Goal: Information Seeking & Learning: Learn about a topic

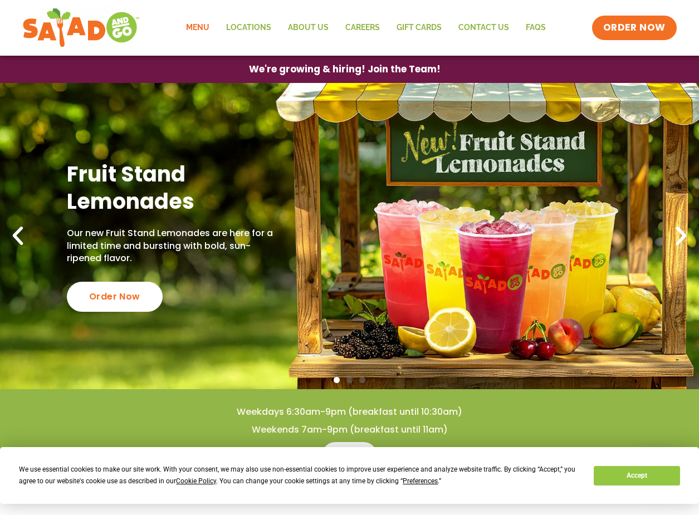
click at [202, 25] on link "Menu" at bounding box center [198, 28] width 40 height 26
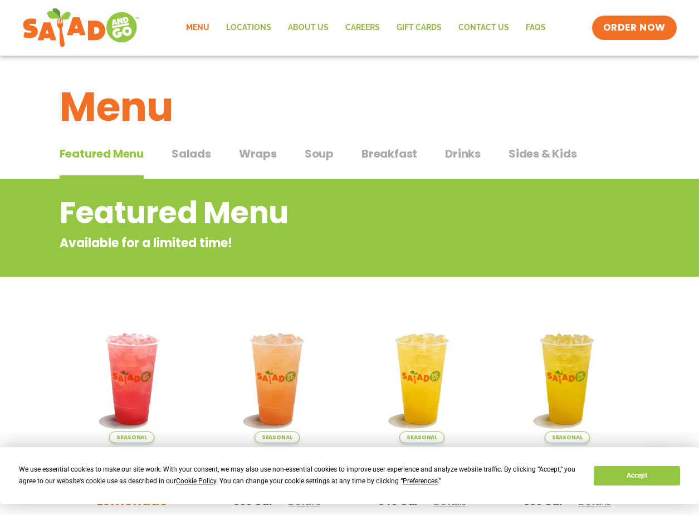
click at [189, 153] on span "Salads" at bounding box center [191, 153] width 40 height 17
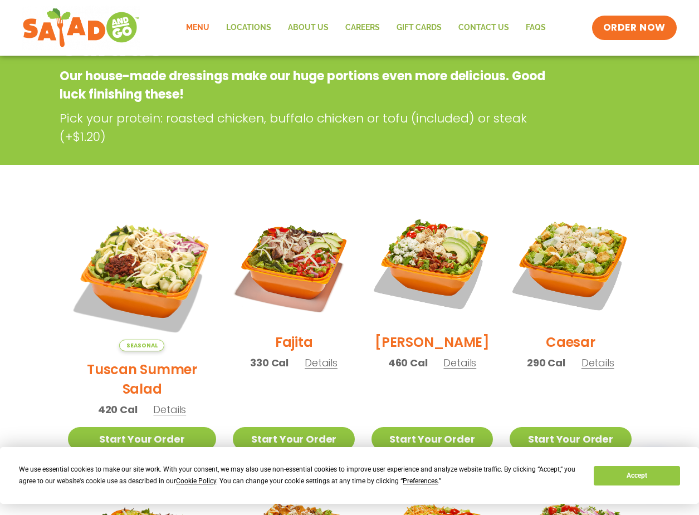
click at [138, 360] on h2 "Tuscan Summer Salad" at bounding box center [142, 379] width 149 height 39
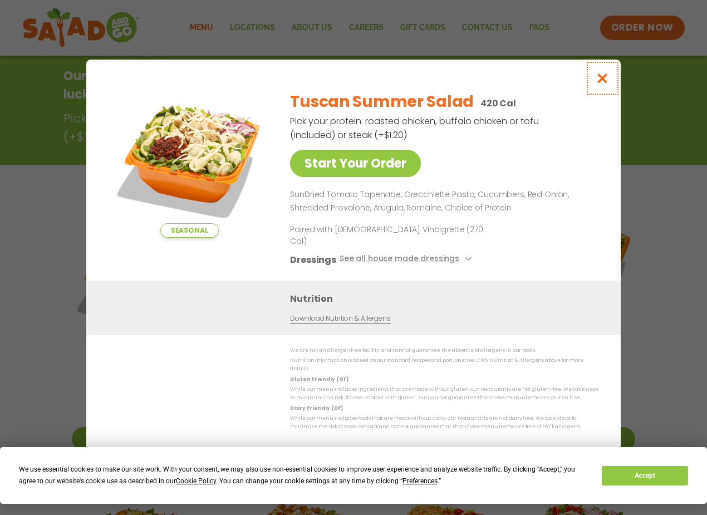
click at [599, 84] on icon "Close modal" at bounding box center [603, 78] width 14 height 12
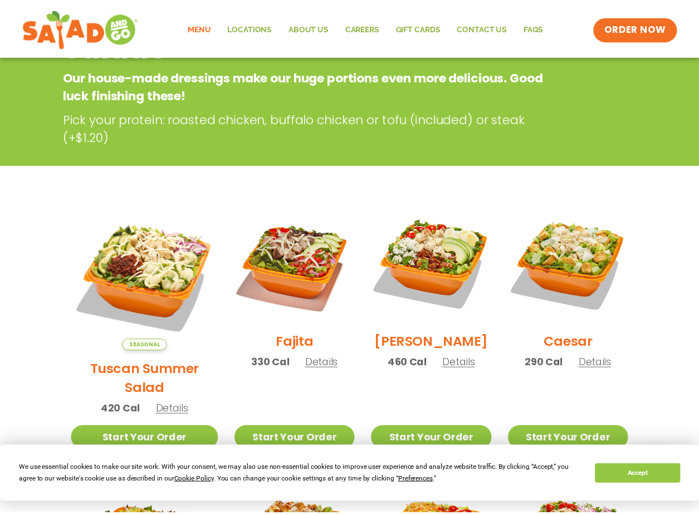
scroll to position [179, 0]
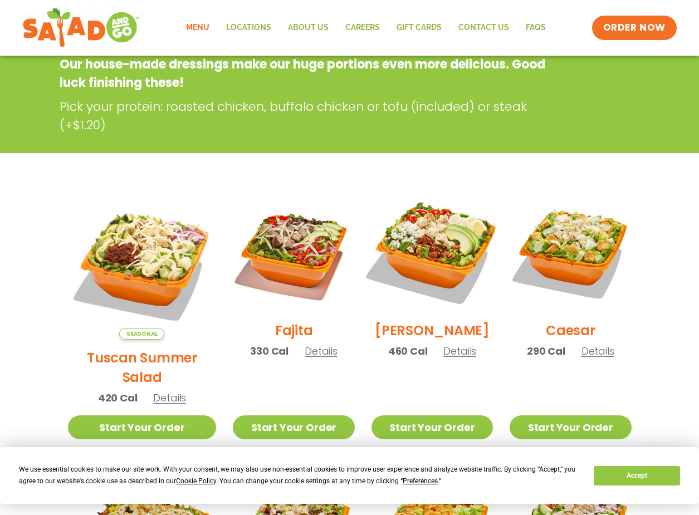
click at [416, 253] on img at bounding box center [432, 251] width 143 height 143
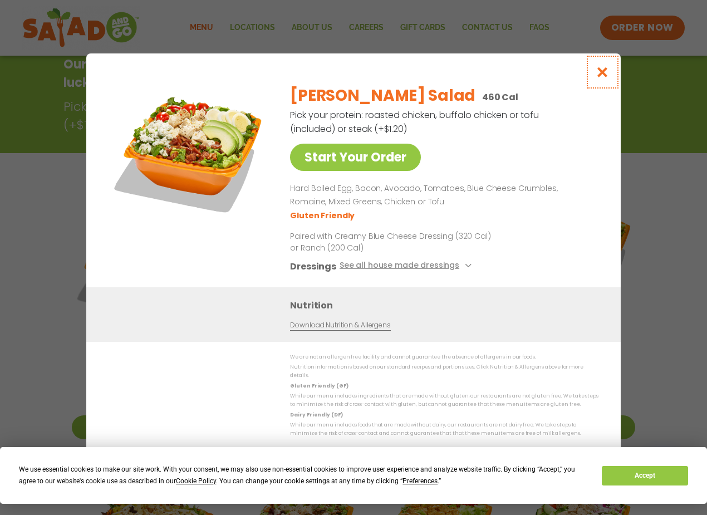
click at [604, 78] on icon "Close modal" at bounding box center [603, 72] width 14 height 12
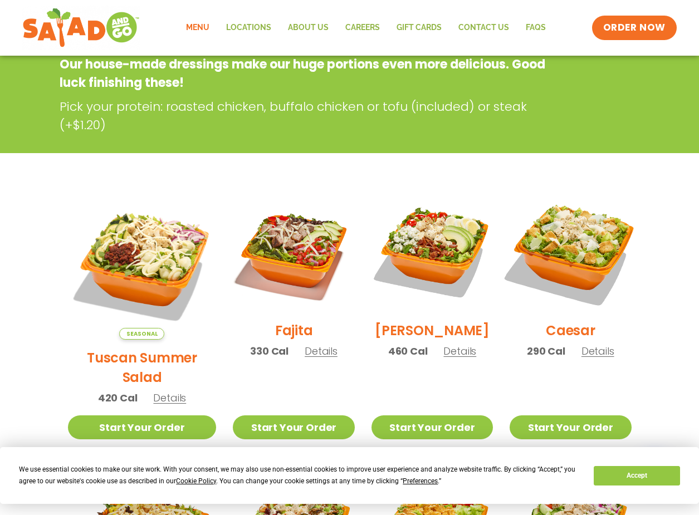
click at [567, 243] on img at bounding box center [570, 251] width 143 height 143
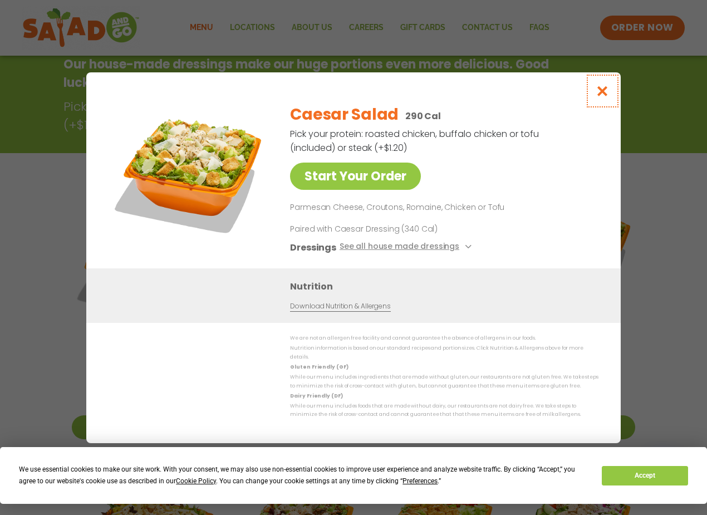
click at [600, 94] on icon "Close modal" at bounding box center [603, 91] width 14 height 12
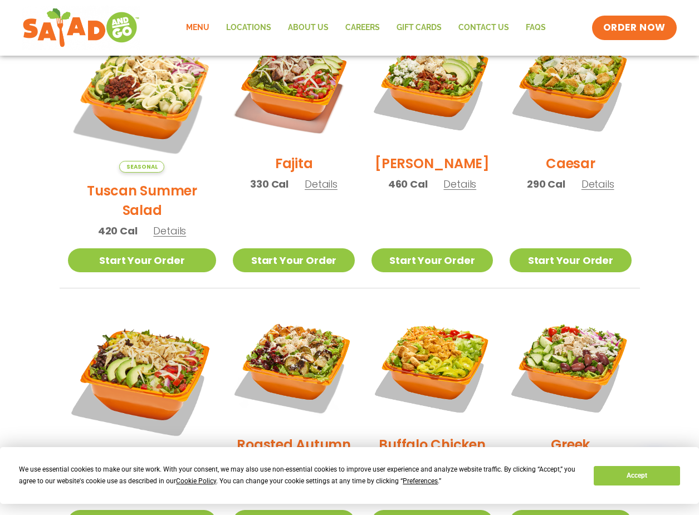
scroll to position [234, 0]
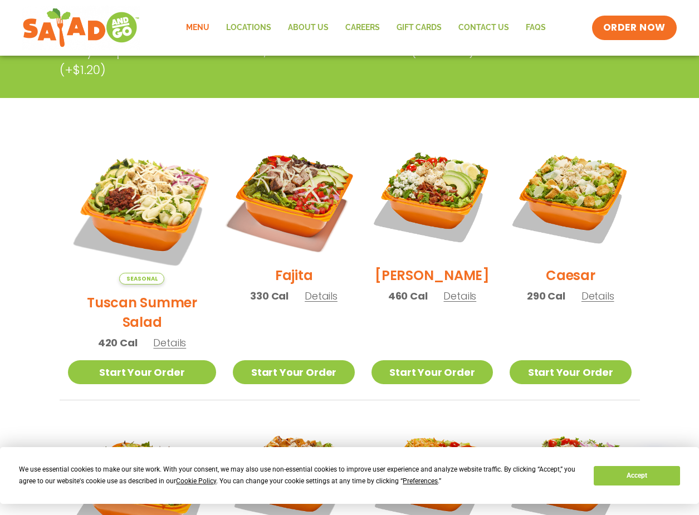
click at [290, 212] on img at bounding box center [293, 196] width 143 height 143
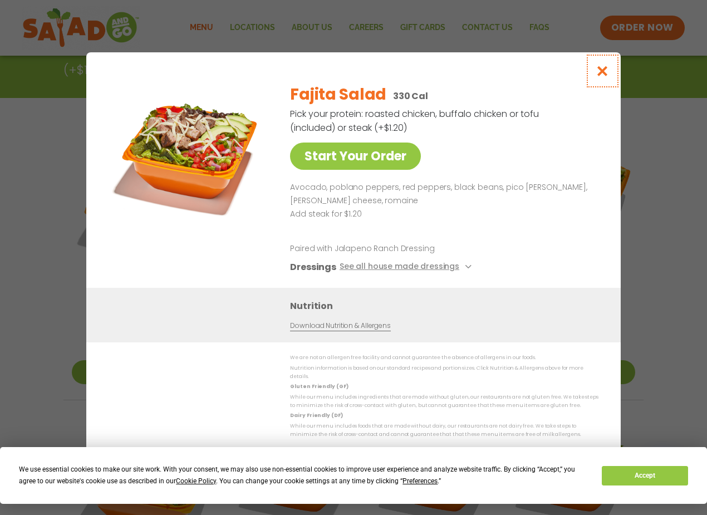
click at [606, 77] on icon "Close modal" at bounding box center [603, 71] width 14 height 12
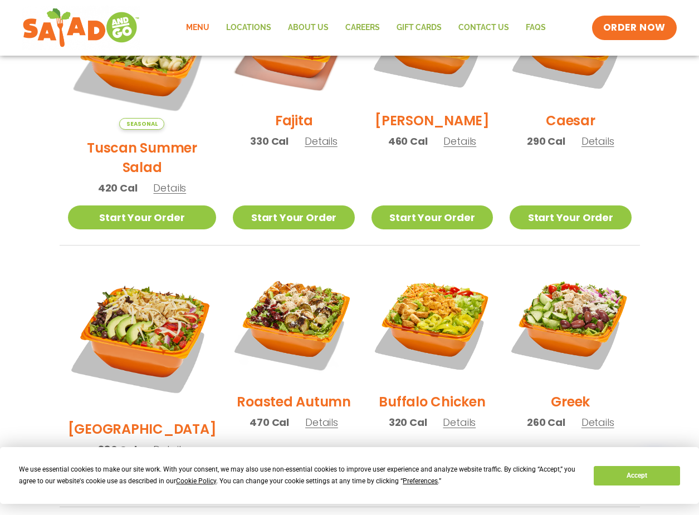
scroll to position [401, 0]
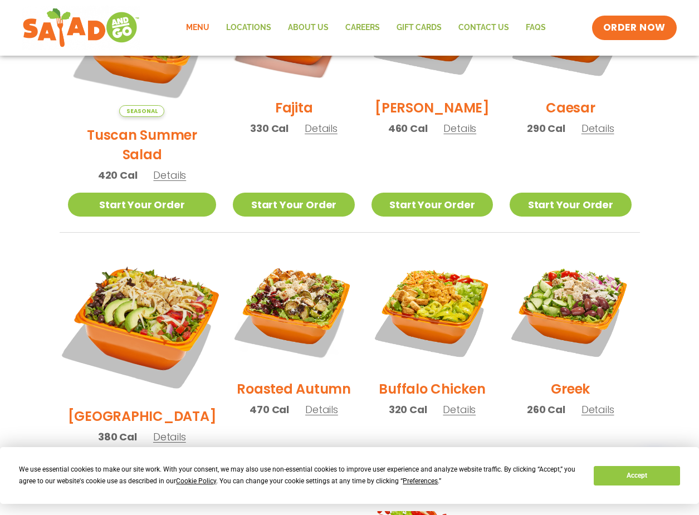
click at [145, 299] on img at bounding box center [142, 324] width 174 height 174
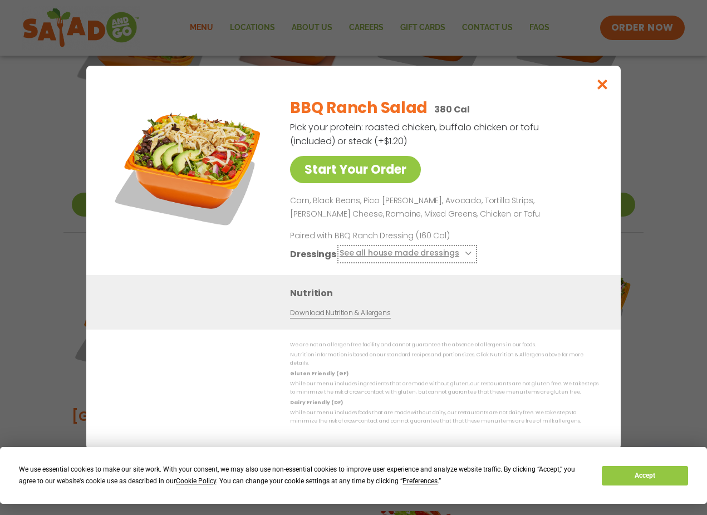
click at [432, 253] on button "See all house made dressings" at bounding box center [407, 254] width 135 height 14
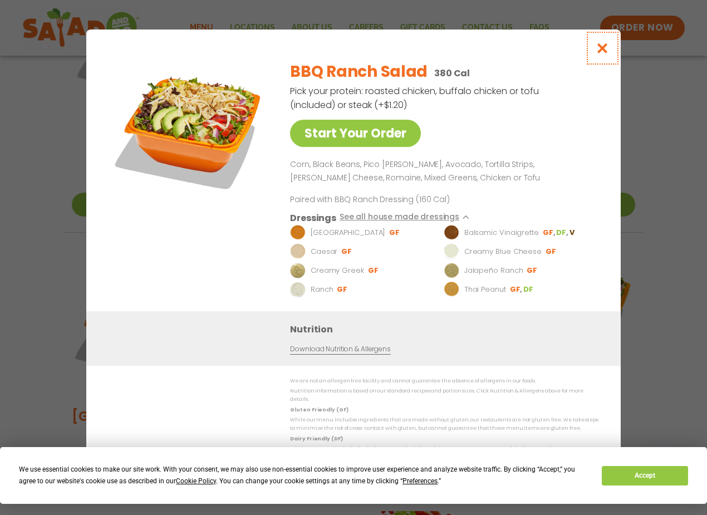
click at [605, 54] on icon "Close modal" at bounding box center [603, 48] width 14 height 12
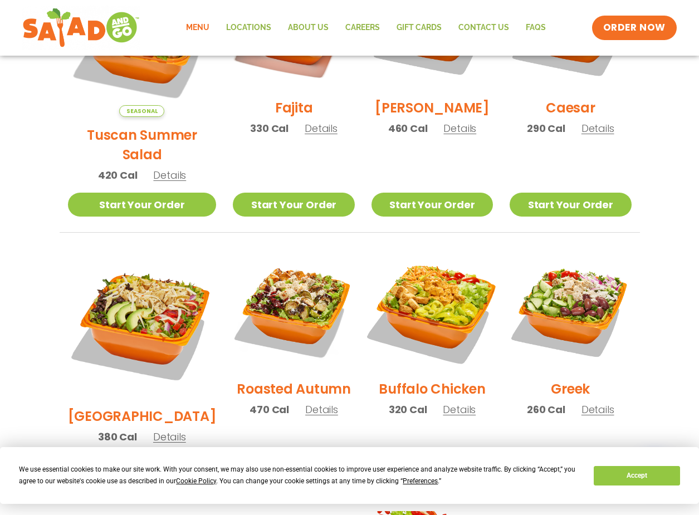
click at [432, 300] on img at bounding box center [432, 310] width 143 height 143
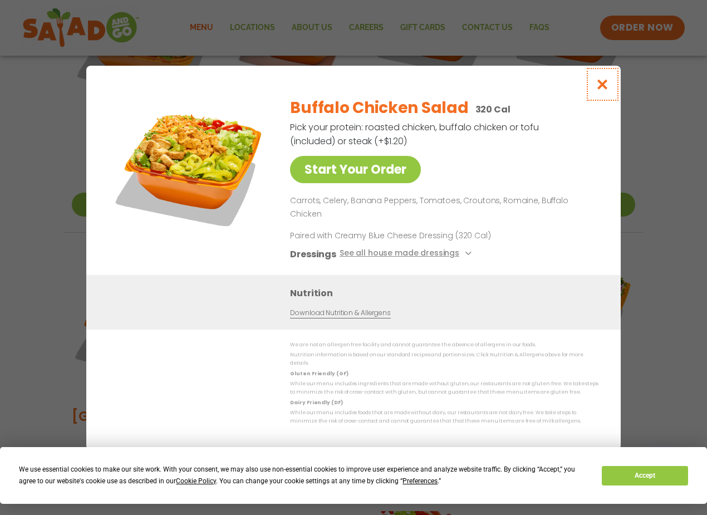
click at [602, 90] on icon "Close modal" at bounding box center [603, 85] width 14 height 12
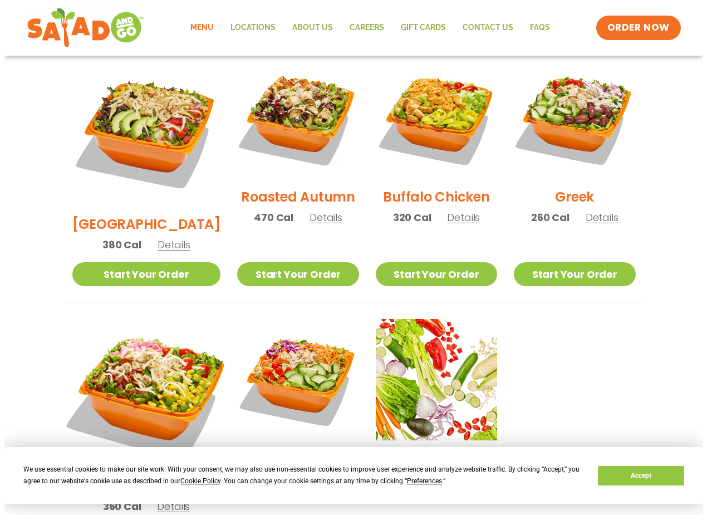
scroll to position [624, 0]
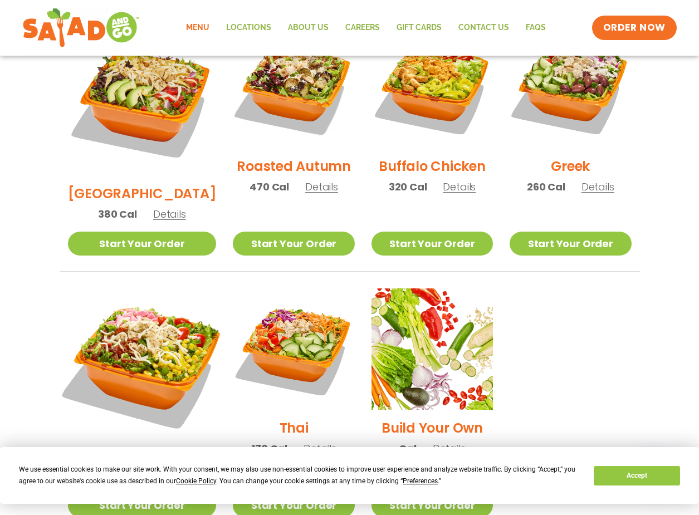
click at [114, 309] on img at bounding box center [142, 363] width 174 height 174
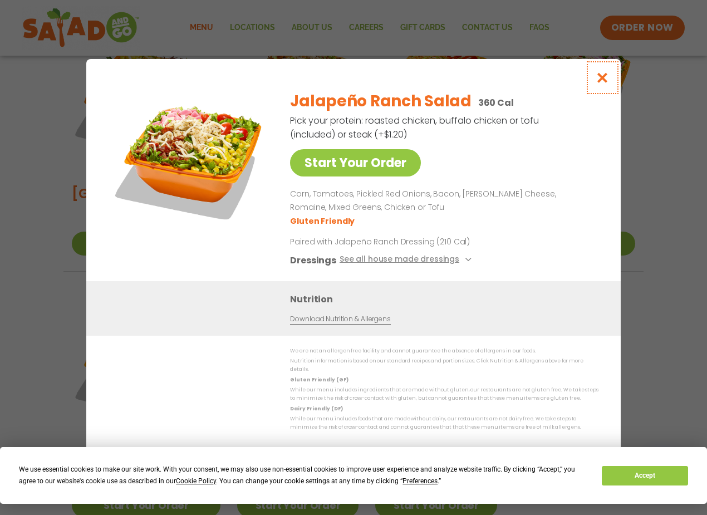
click at [598, 84] on icon "Close modal" at bounding box center [603, 78] width 14 height 12
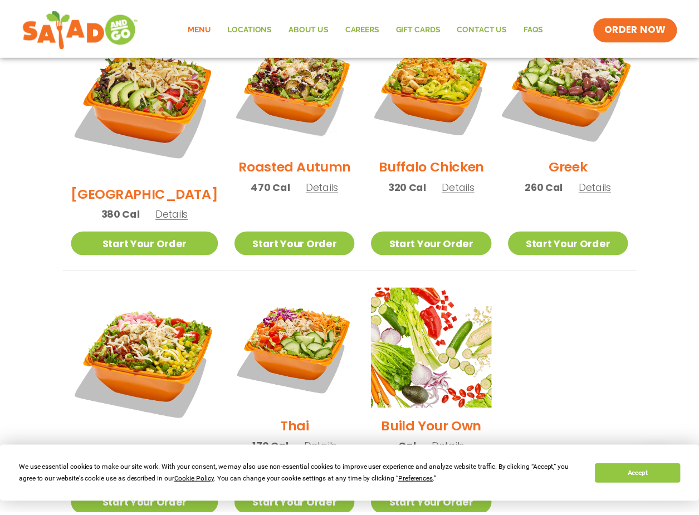
scroll to position [582, 0]
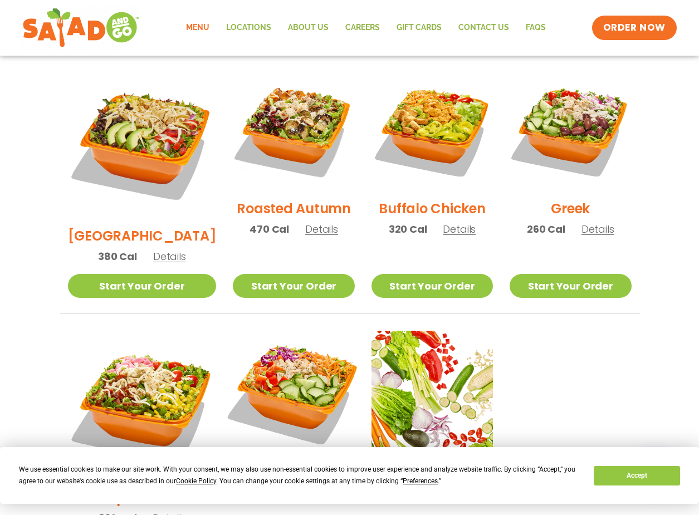
click at [258, 341] on img at bounding box center [293, 391] width 143 height 143
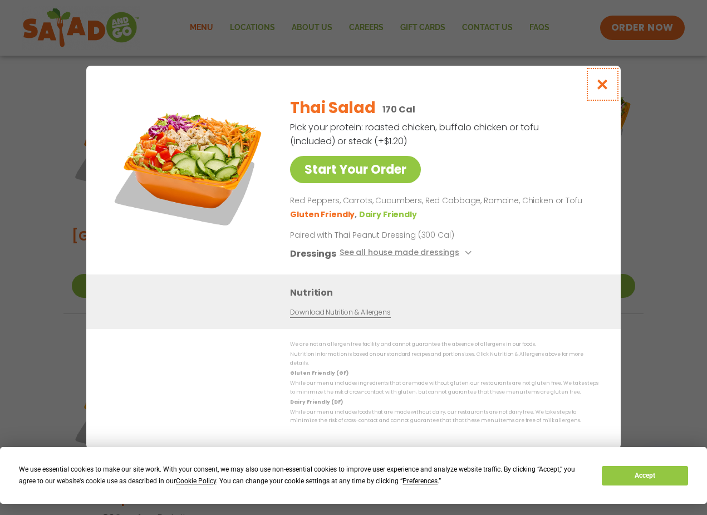
click at [599, 89] on icon "Close modal" at bounding box center [603, 85] width 14 height 12
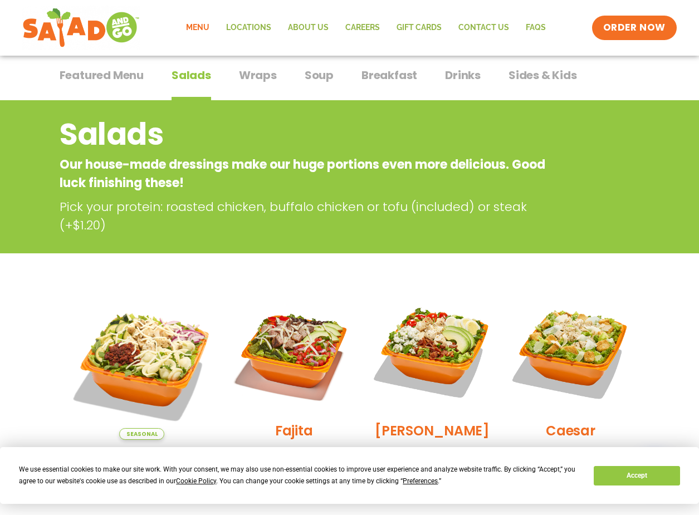
scroll to position [0, 0]
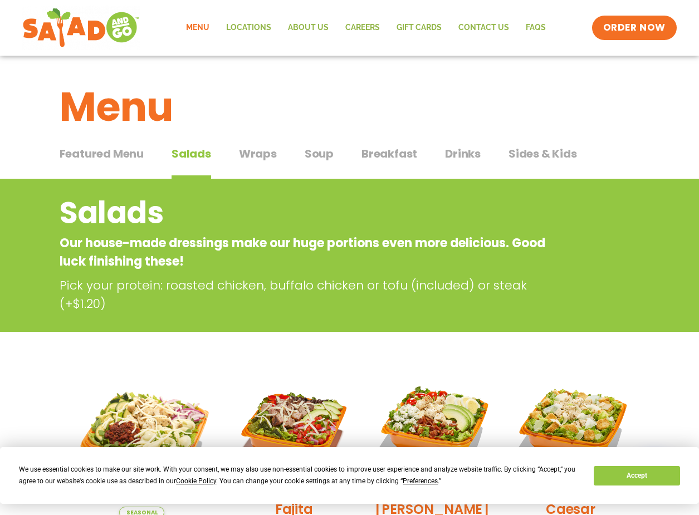
click at [469, 159] on span "Drinks" at bounding box center [463, 153] width 36 height 17
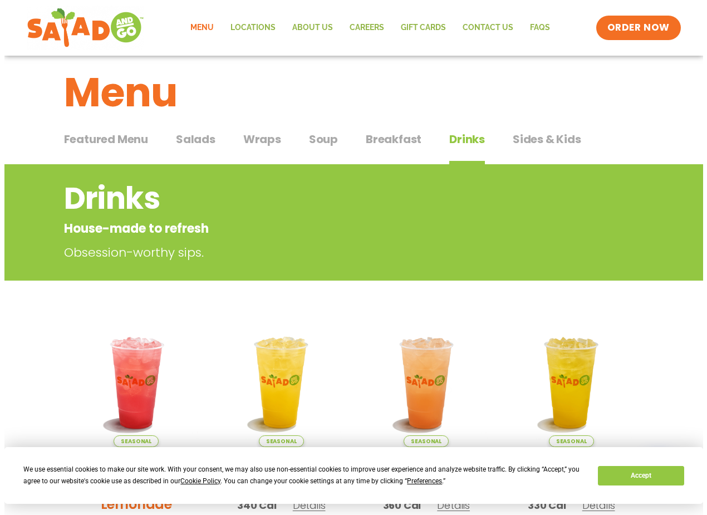
scroll to position [167, 0]
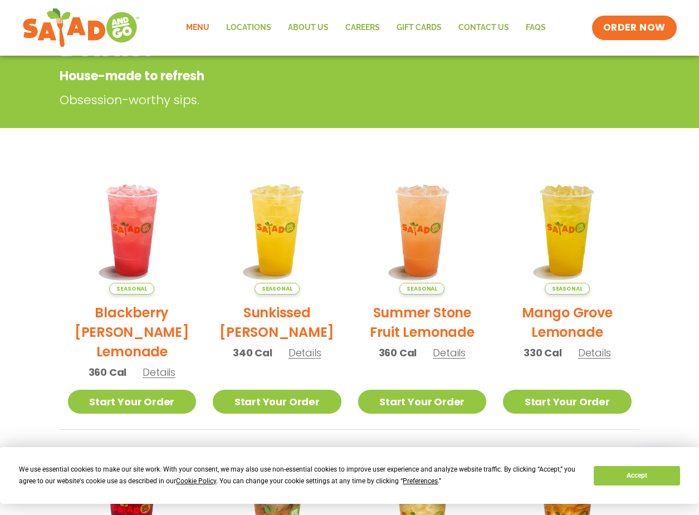
click at [404, 313] on h2 "Summer Stone Fruit Lemonade" at bounding box center [422, 322] width 129 height 39
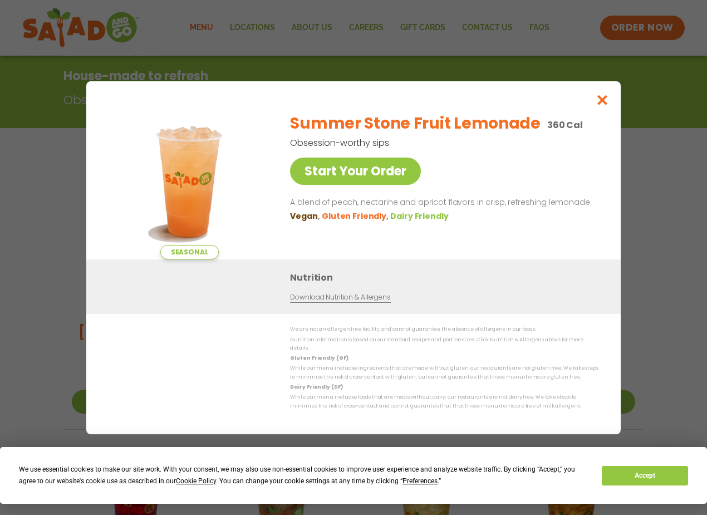
click at [606, 106] on icon "Close modal" at bounding box center [603, 100] width 14 height 12
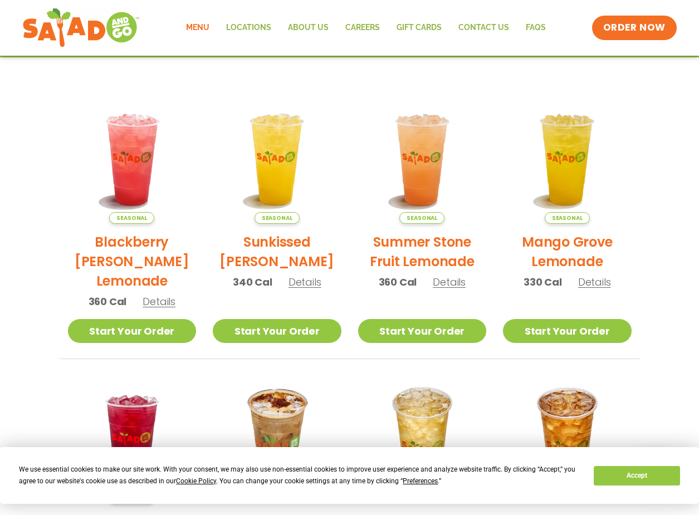
scroll to position [346, 0]
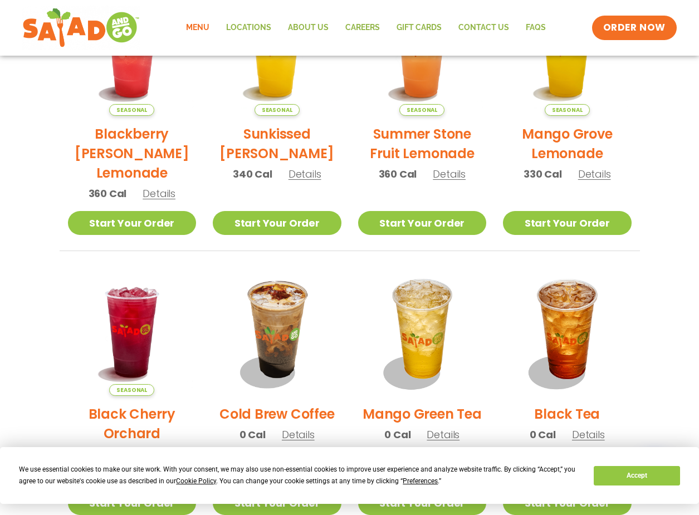
click at [160, 135] on h2 "Blackberry [PERSON_NAME] Lemonade" at bounding box center [132, 153] width 129 height 58
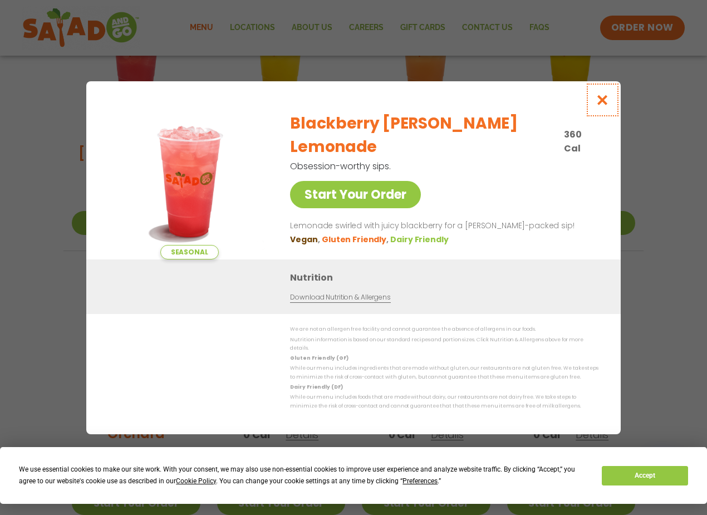
click at [602, 106] on icon "Close modal" at bounding box center [603, 100] width 14 height 12
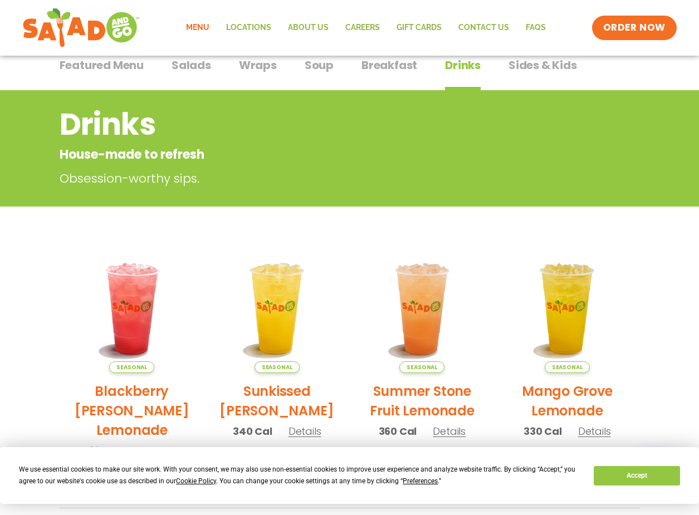
scroll to position [33, 0]
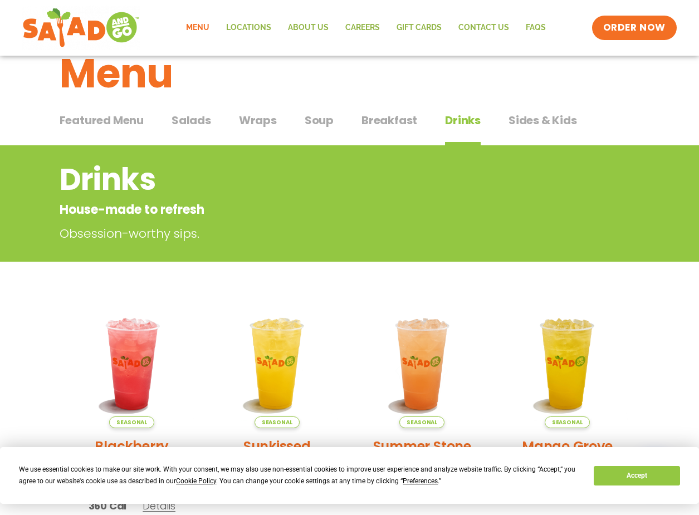
click at [190, 120] on span "Salads" at bounding box center [191, 120] width 40 height 17
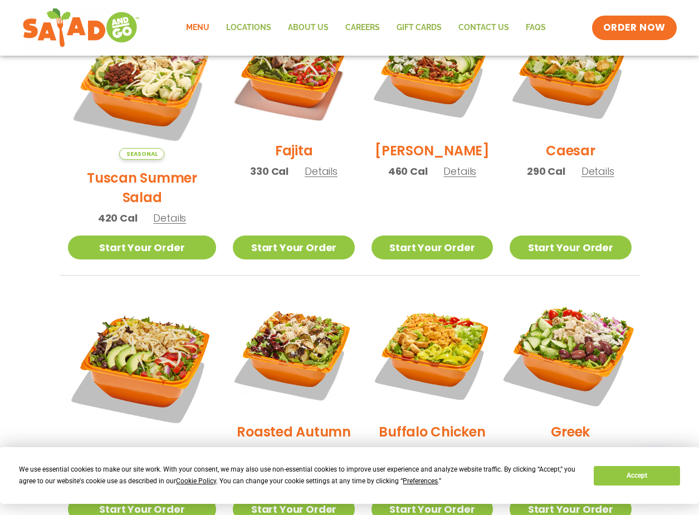
scroll to position [312, 0]
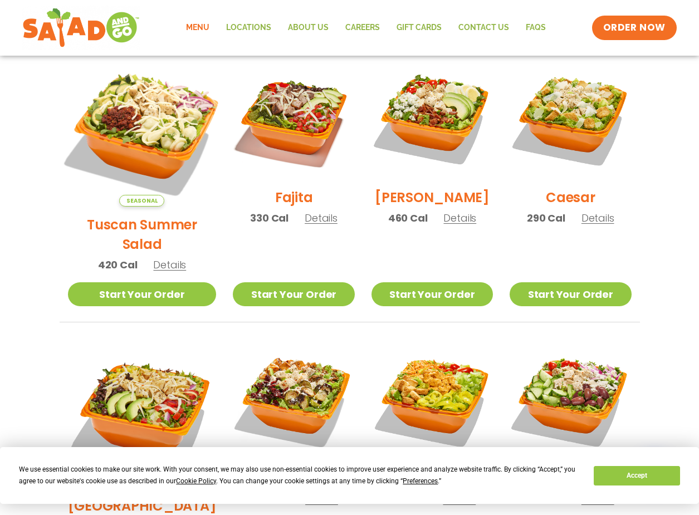
click at [123, 119] on img at bounding box center [142, 132] width 174 height 174
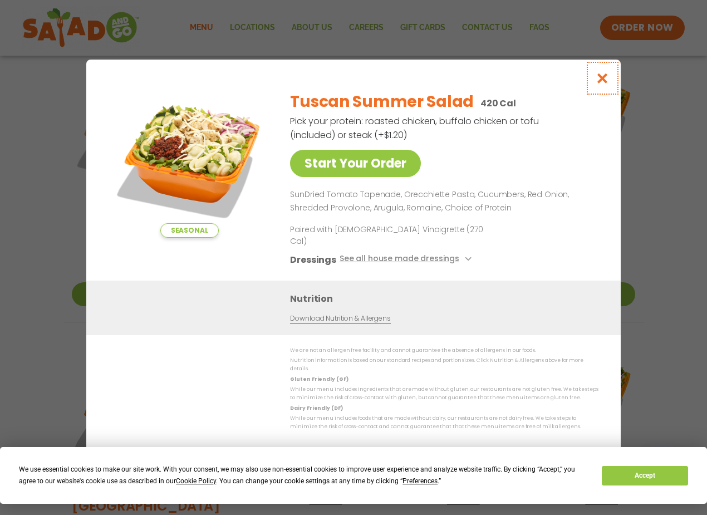
click at [600, 84] on icon "Close modal" at bounding box center [603, 78] width 14 height 12
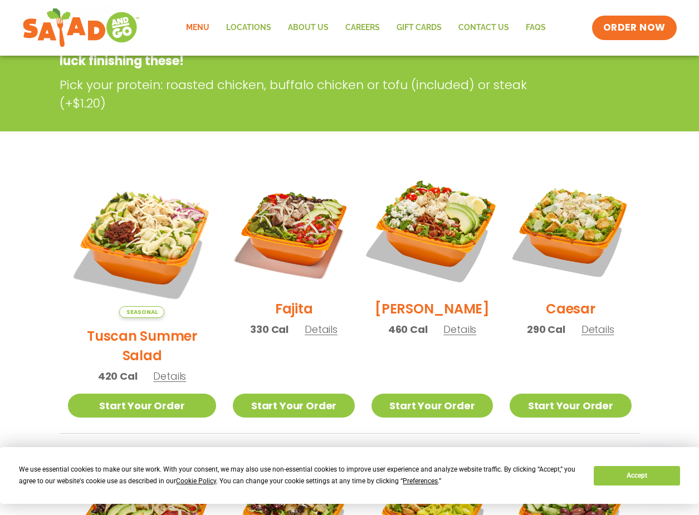
scroll to position [0, 0]
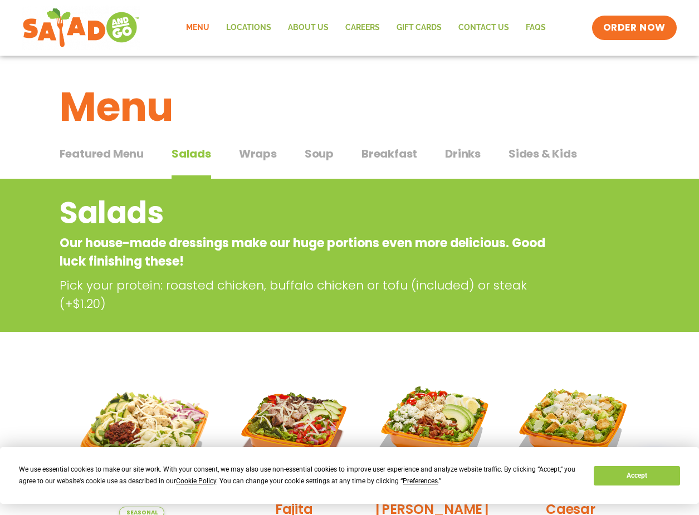
click at [248, 153] on span "Wraps" at bounding box center [258, 153] width 38 height 17
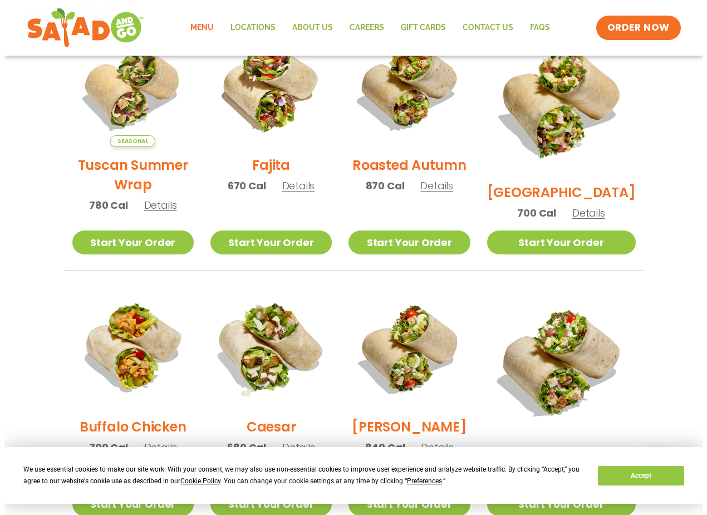
scroll to position [167, 0]
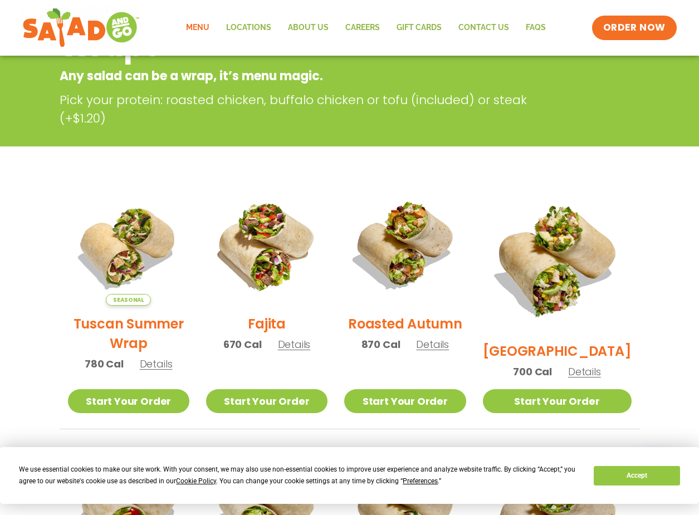
click at [136, 329] on h2 "Tuscan Summer Wrap" at bounding box center [128, 333] width 121 height 39
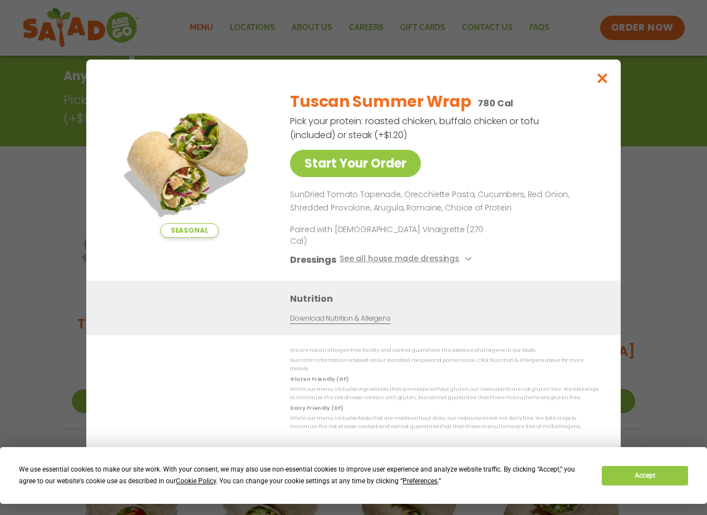
click at [600, 84] on icon "Close modal" at bounding box center [603, 78] width 14 height 12
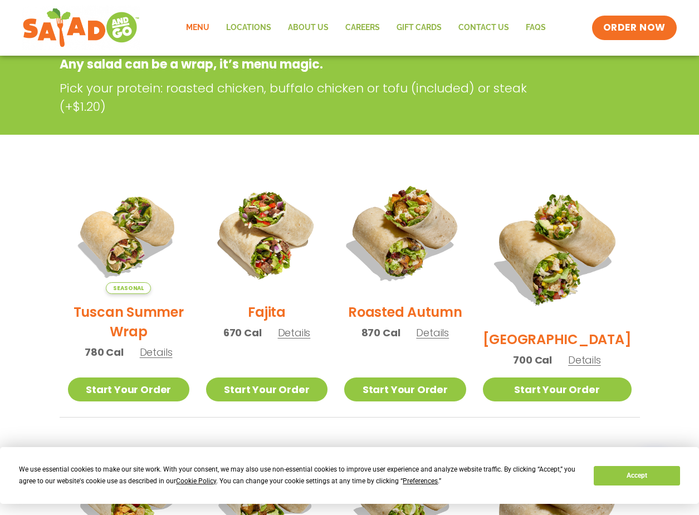
scroll to position [401, 0]
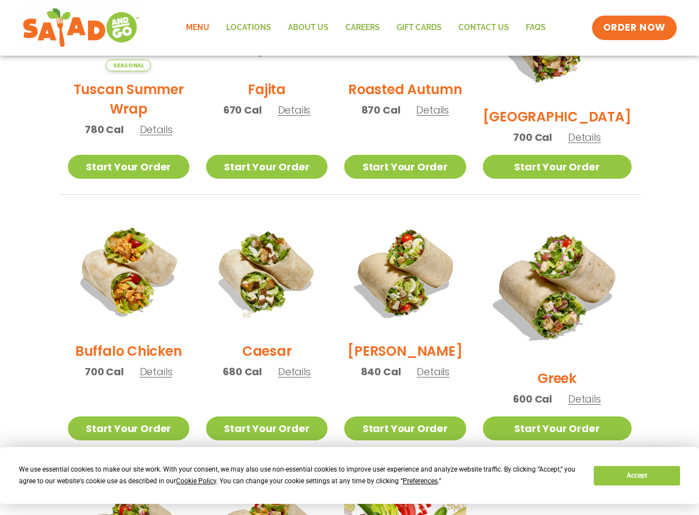
click at [149, 354] on h2 "Buffalo Chicken" at bounding box center [128, 350] width 106 height 19
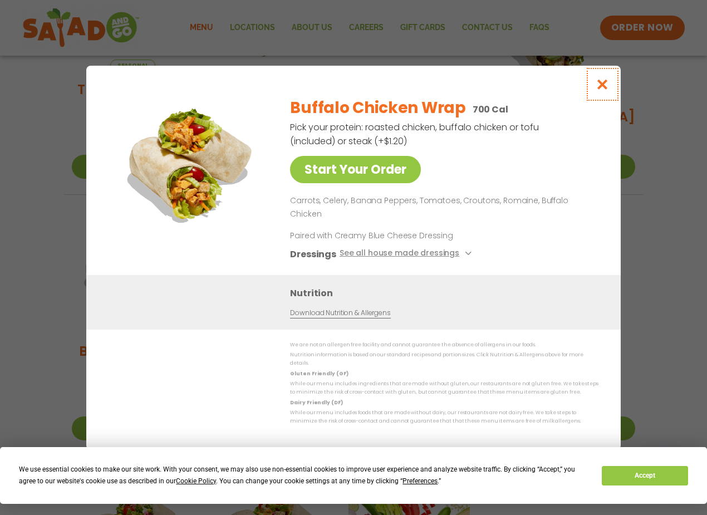
click at [602, 90] on icon "Close modal" at bounding box center [603, 85] width 14 height 12
